Goal: Participate in discussion: Engage in conversation with other users on a specific topic

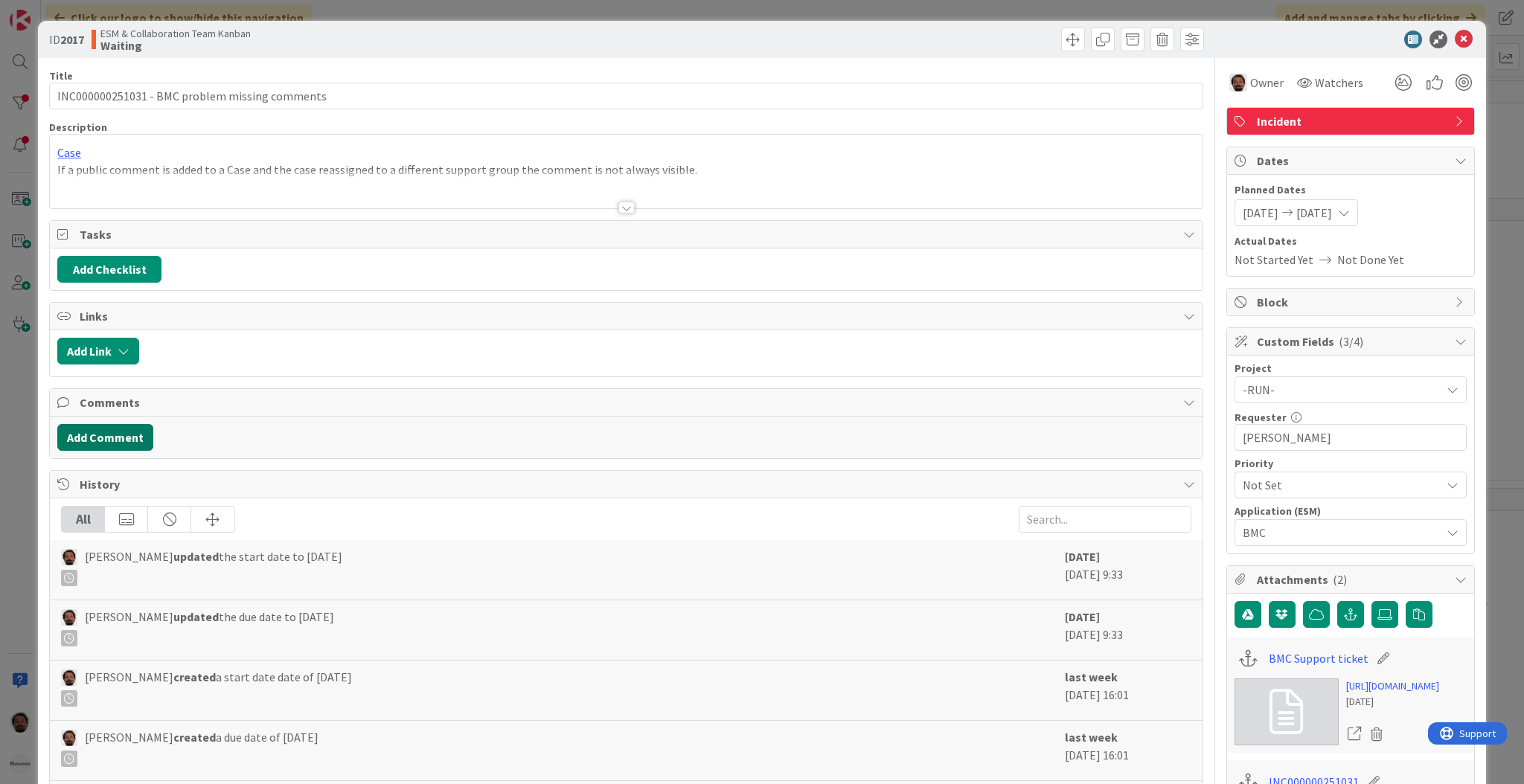
click at [139, 433] on button "Add Comment" at bounding box center [105, 437] width 96 height 26
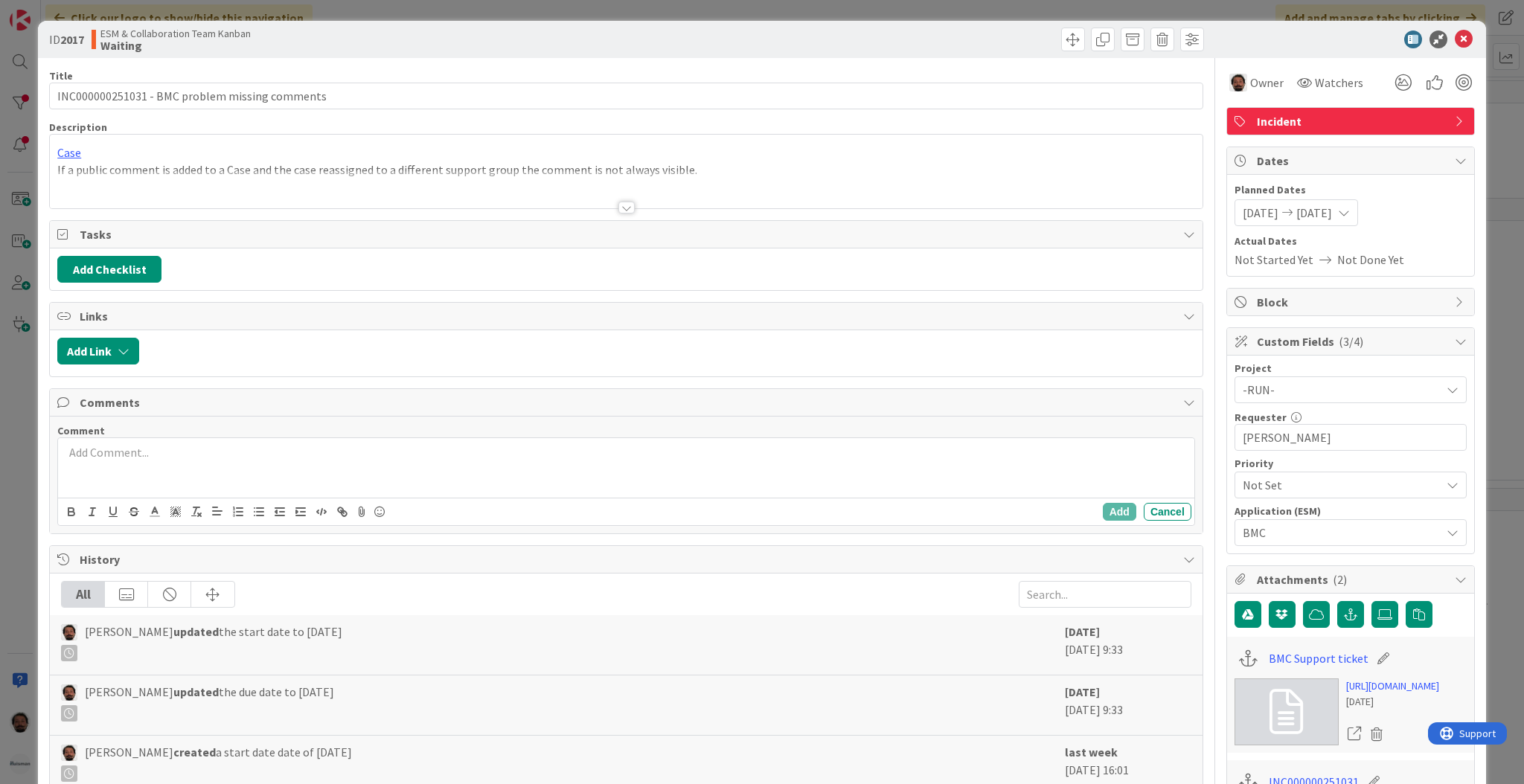
click at [239, 454] on p at bounding box center [626, 452] width 1124 height 17
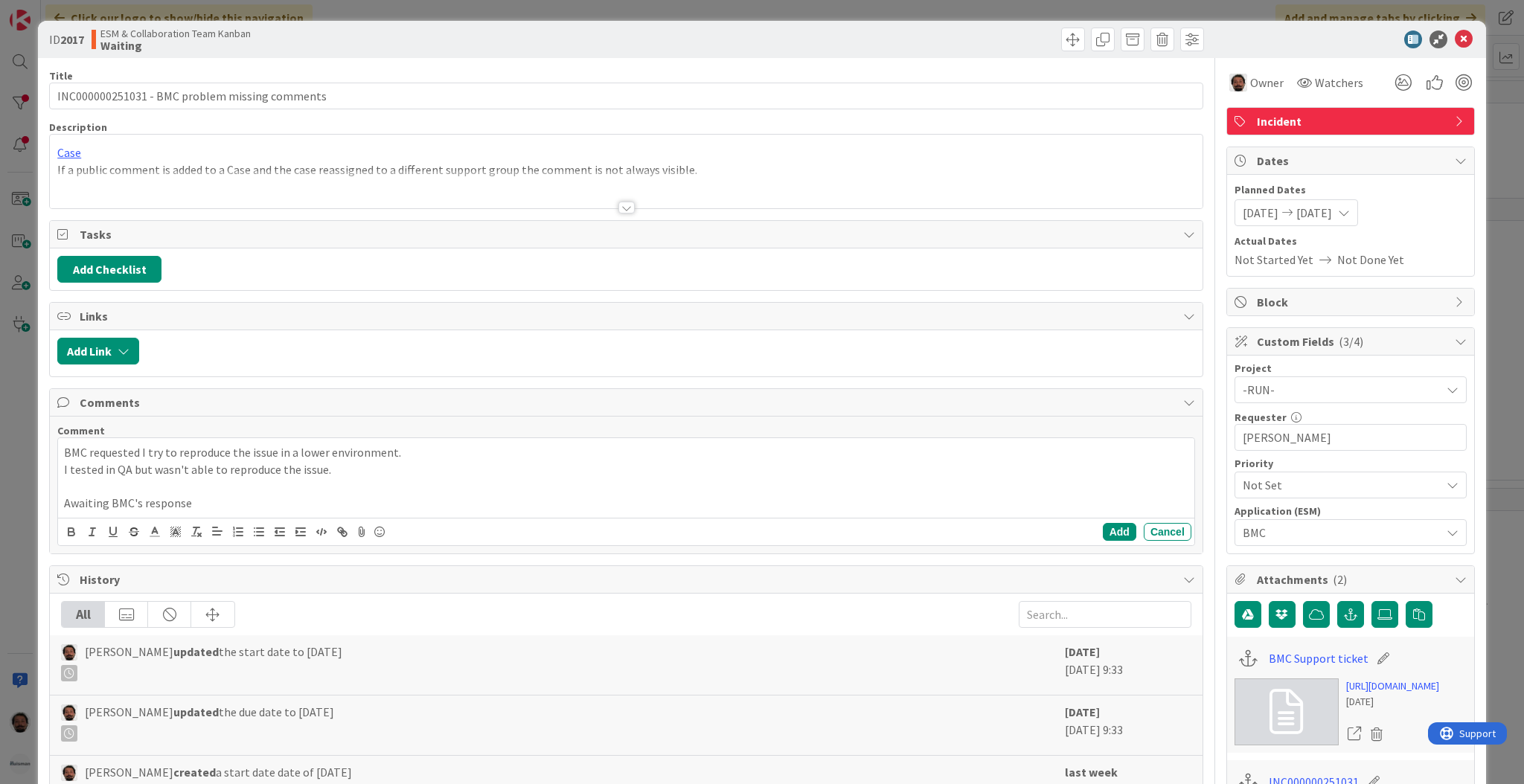
click at [1089, 543] on div "Add Cancel" at bounding box center [625, 531] width 1136 height 27
click at [1102, 533] on button "Add" at bounding box center [1119, 531] width 34 height 18
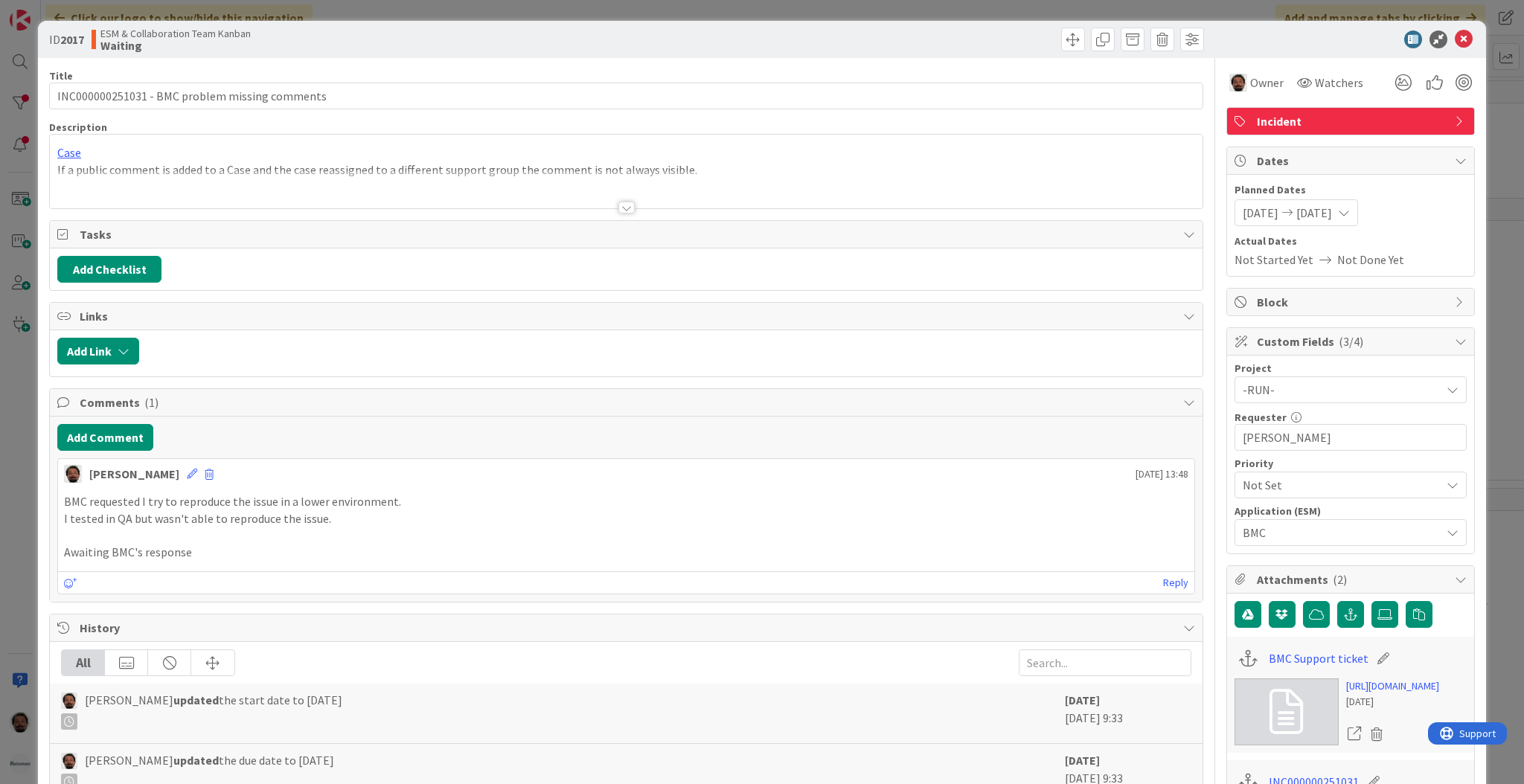
click at [1332, 206] on span "[DATE]" at bounding box center [1314, 212] width 36 height 18
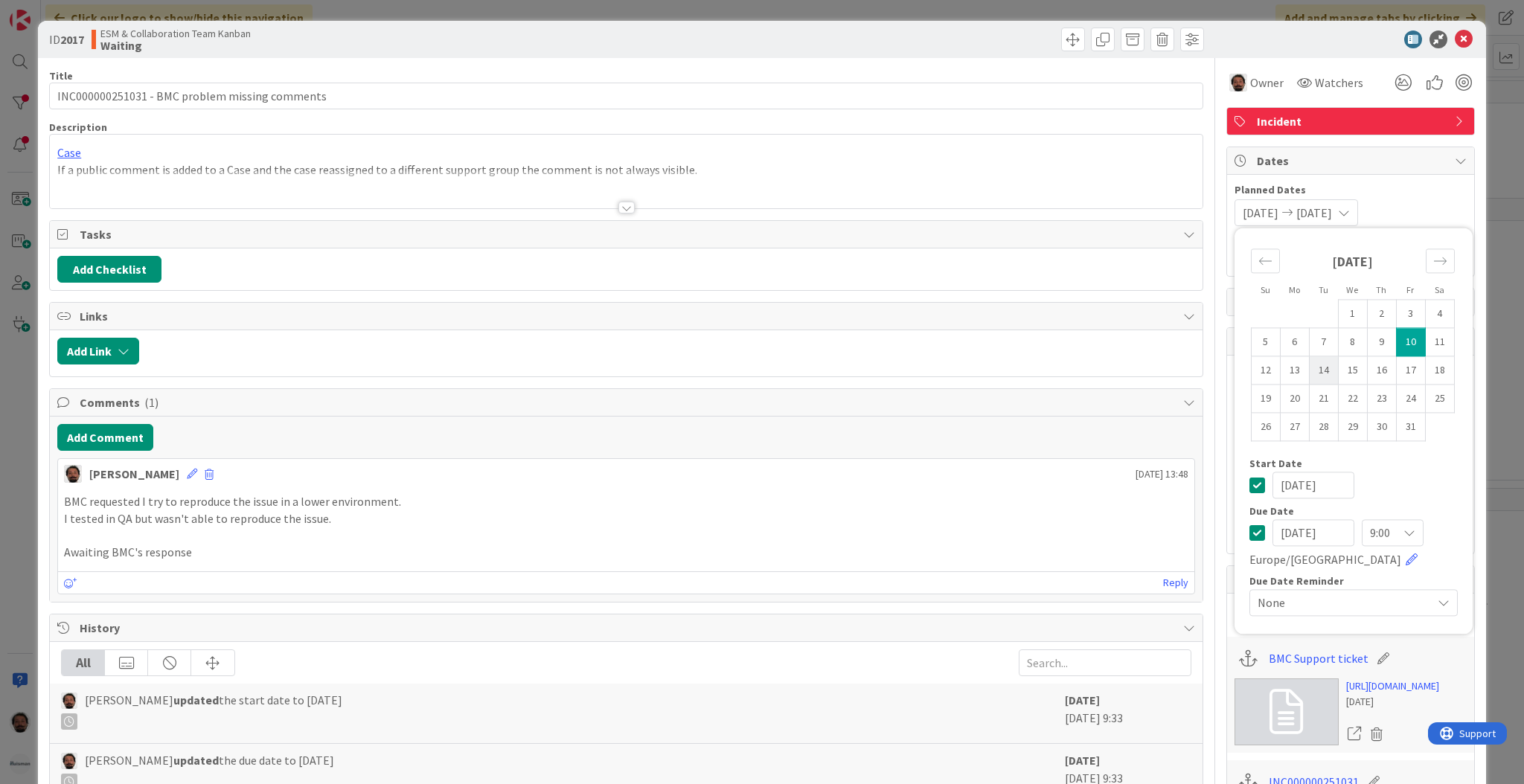
click at [1314, 368] on td "14" at bounding box center [1323, 370] width 29 height 28
type input "[DATE]"
click at [1338, 368] on td "15" at bounding box center [1352, 370] width 29 height 28
type input "[DATE]"
click at [1338, 368] on td "15" at bounding box center [1352, 370] width 29 height 28
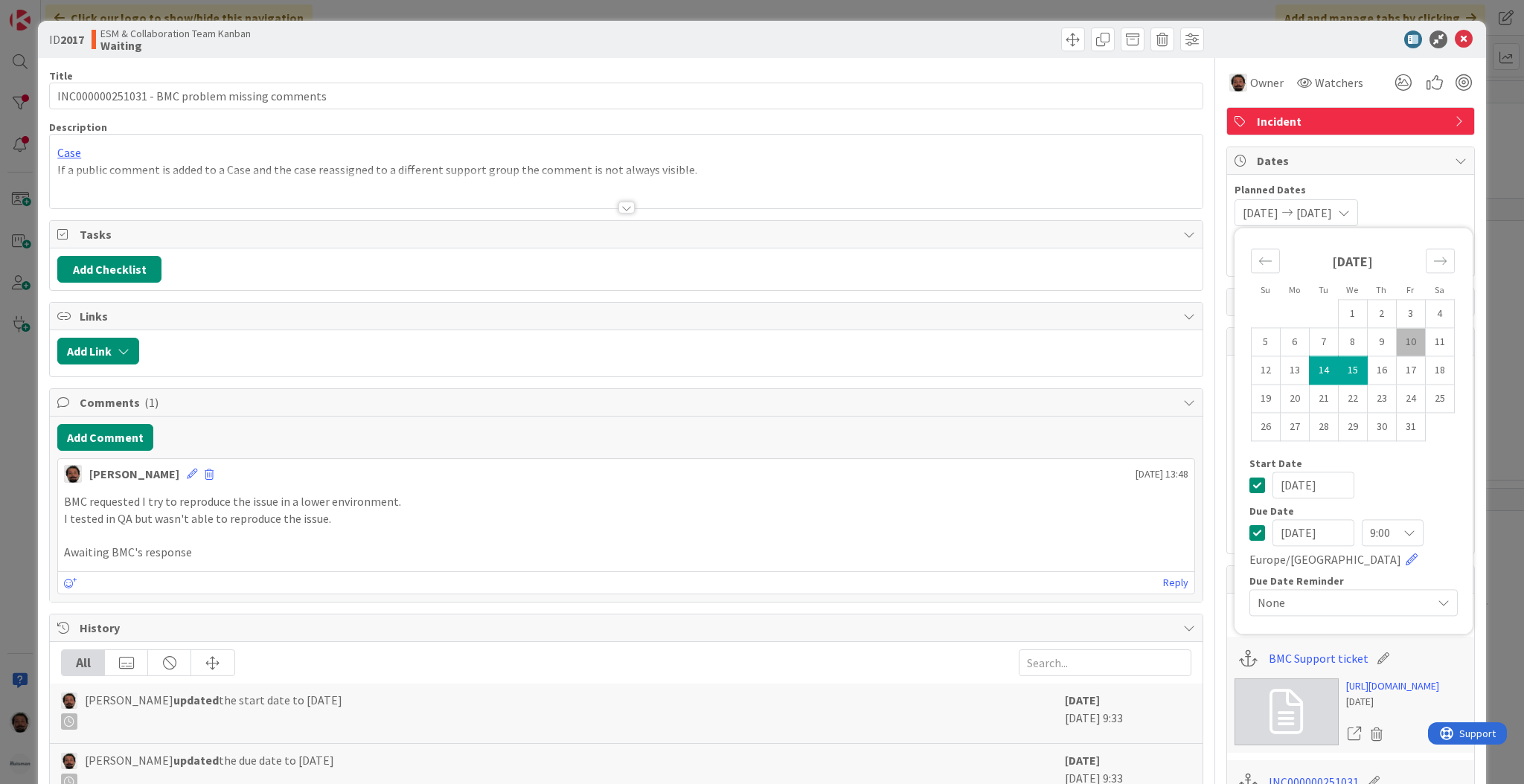
type input "[DATE]"
click at [1454, 33] on icon at bounding box center [1463, 39] width 18 height 18
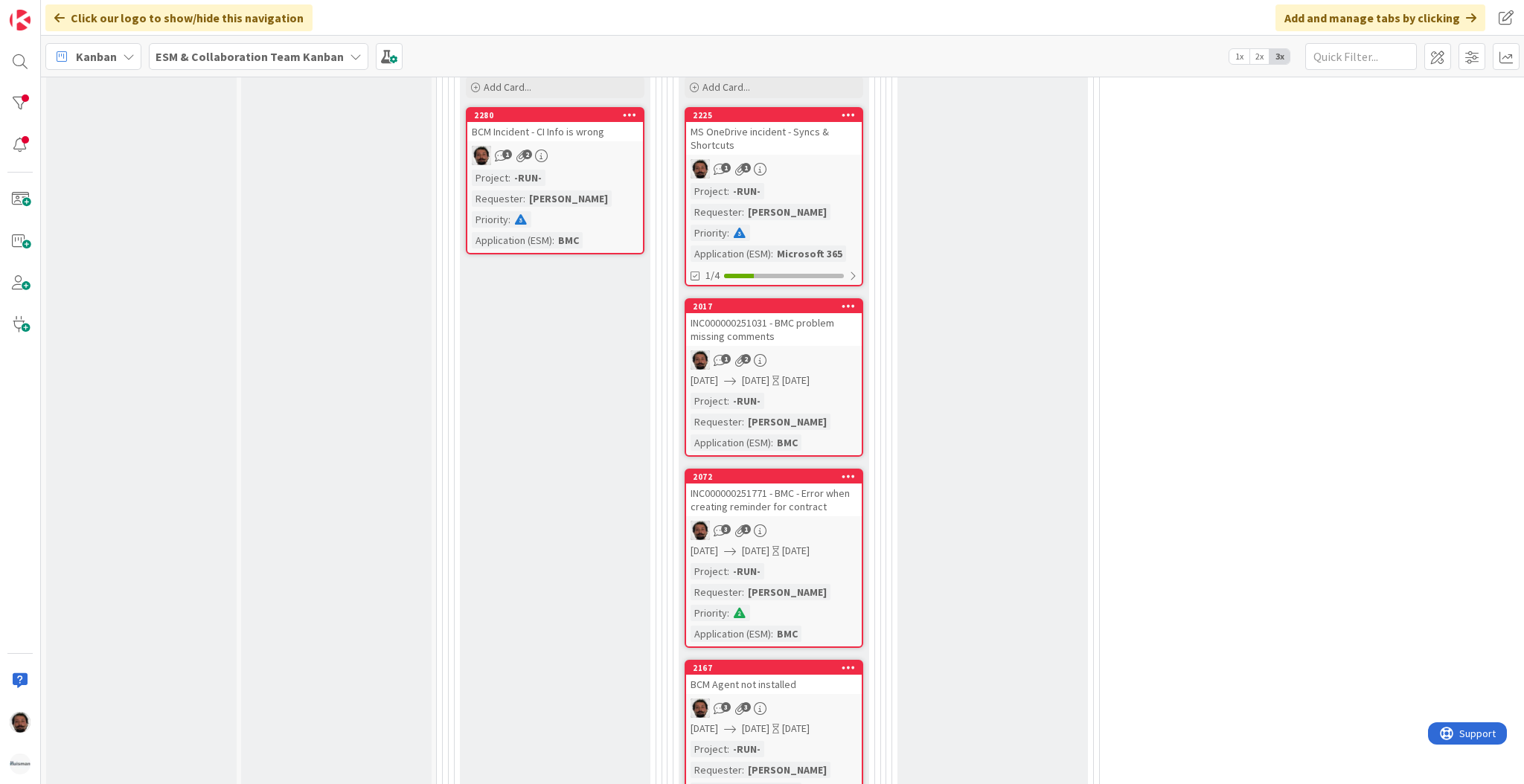
scroll to position [983, 0]
